Goal: Information Seeking & Learning: Learn about a topic

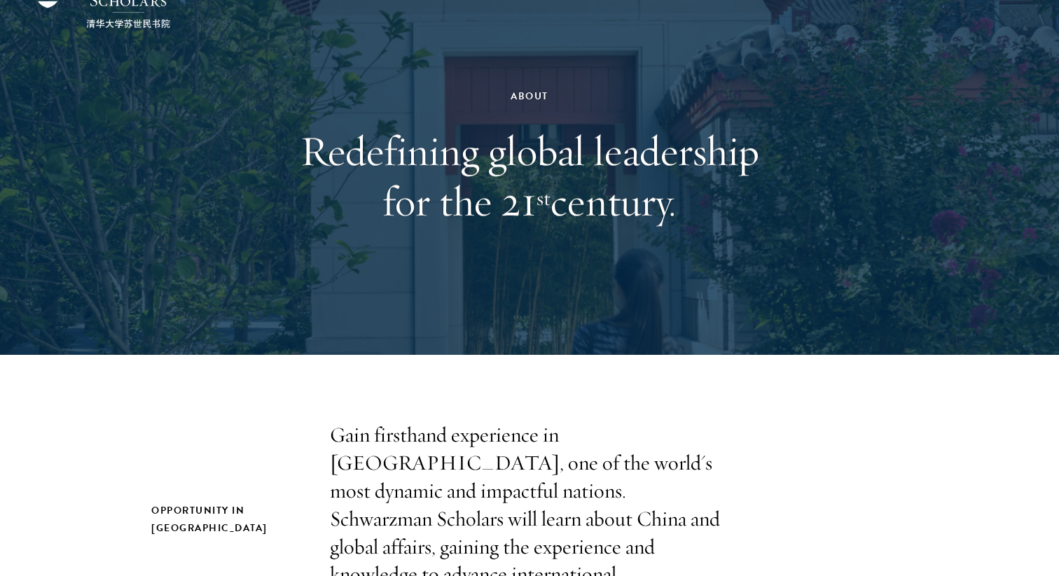
scroll to position [87, 0]
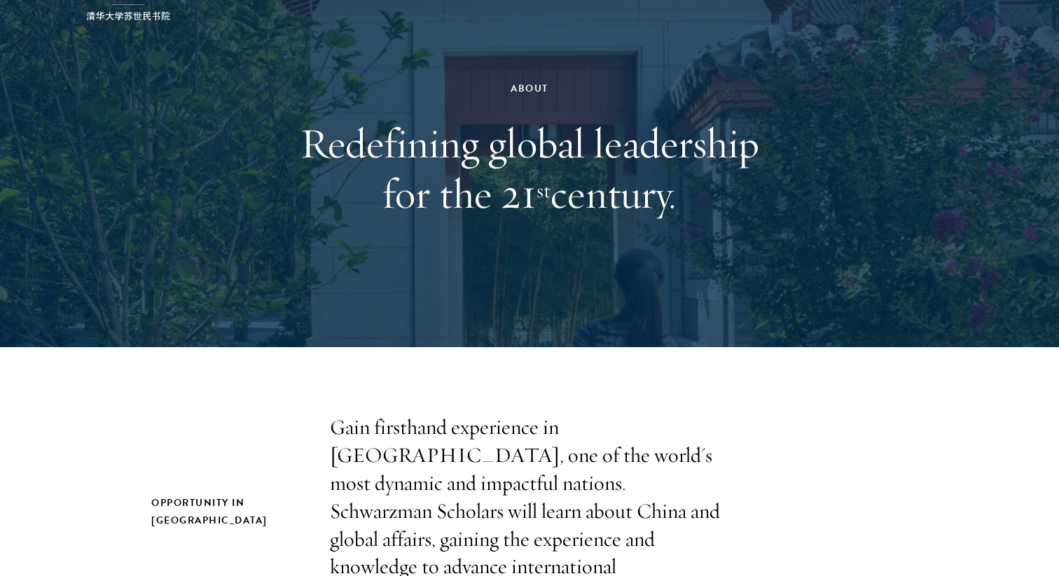
click at [399, 525] on p "Gain firsthand experience in [GEOGRAPHIC_DATA], one of the world's most dynamic…" at bounding box center [529, 511] width 399 height 195
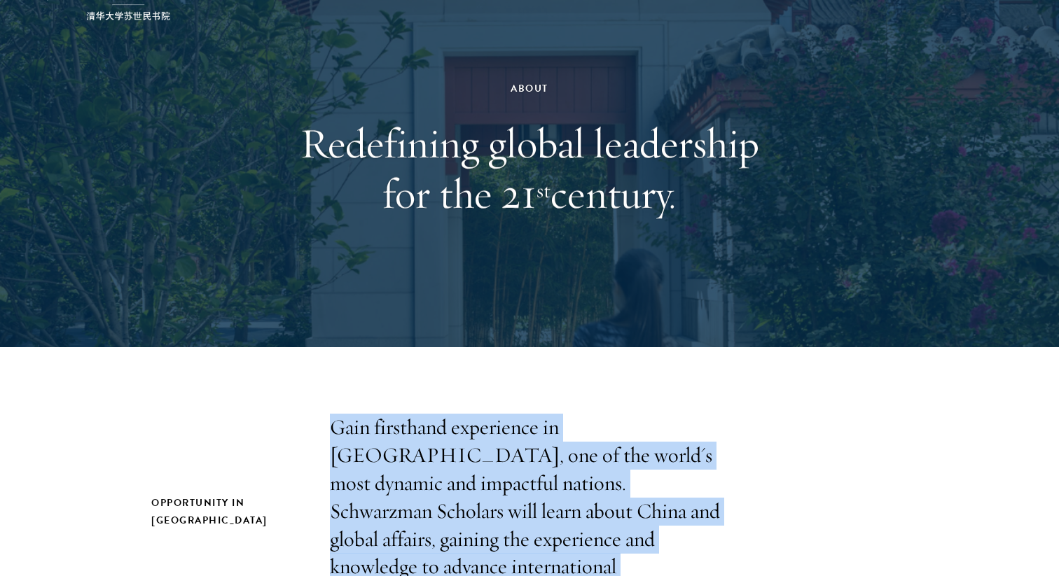
click at [399, 525] on p "Gain firsthand experience in [GEOGRAPHIC_DATA], one of the world's most dynamic…" at bounding box center [529, 511] width 399 height 195
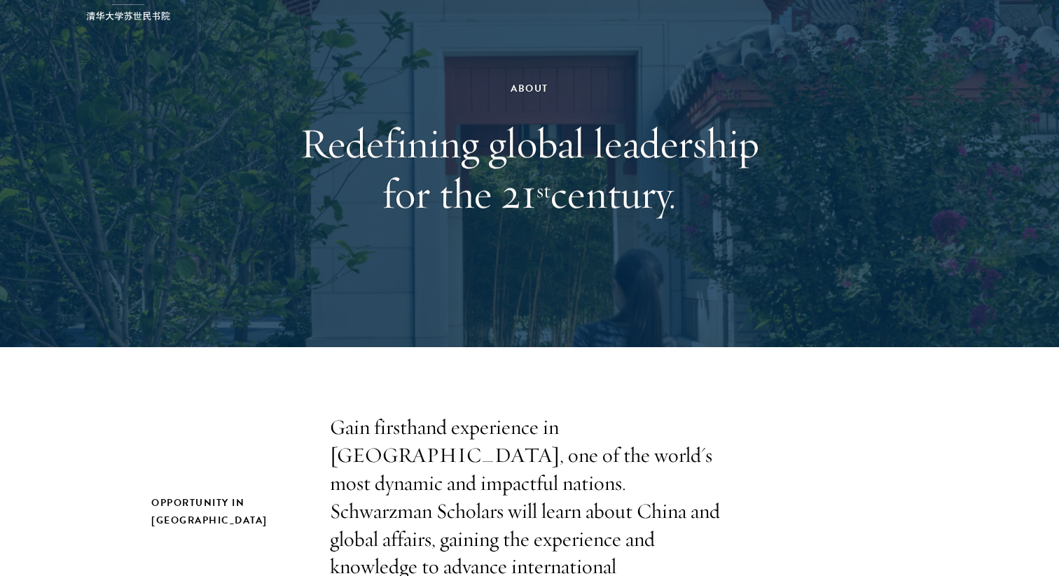
click at [506, 492] on p "Gain firsthand experience in [GEOGRAPHIC_DATA], one of the world's most dynamic…" at bounding box center [529, 511] width 399 height 195
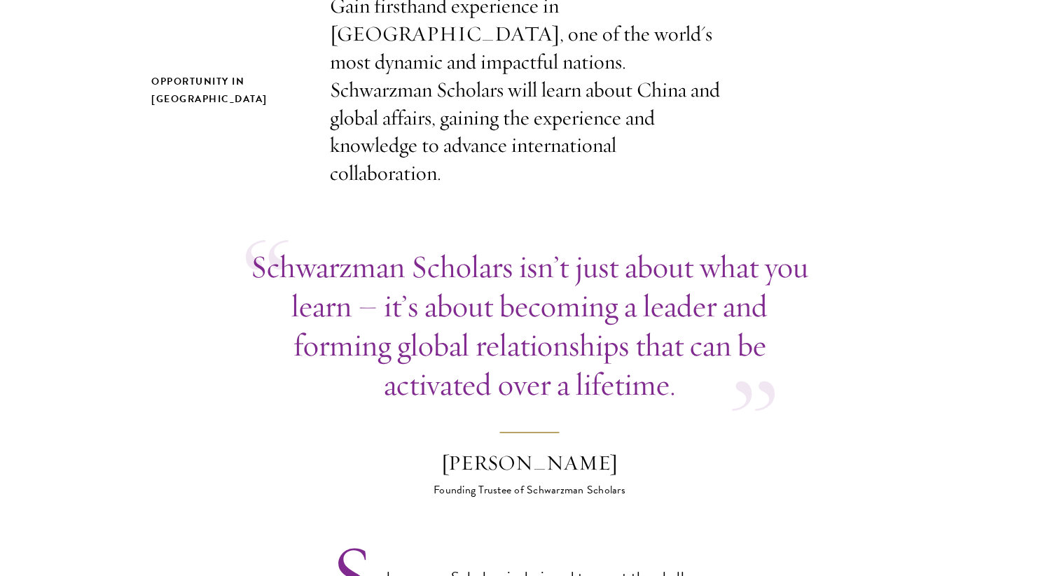
scroll to position [518, 0]
